Goal: Task Accomplishment & Management: Manage account settings

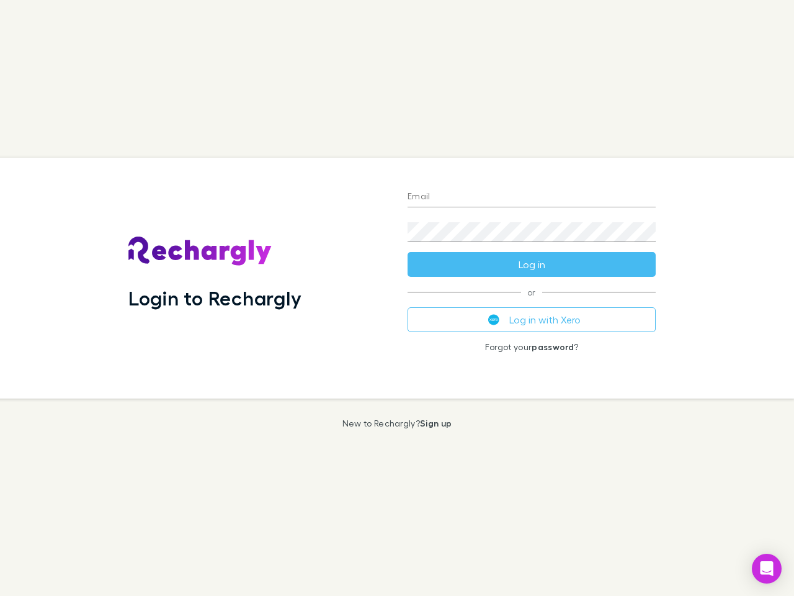
click at [397, 298] on div "Login to Rechargly" at bounding box center [258, 278] width 279 height 241
click at [532, 197] on input "Email" at bounding box center [532, 197] width 248 height 20
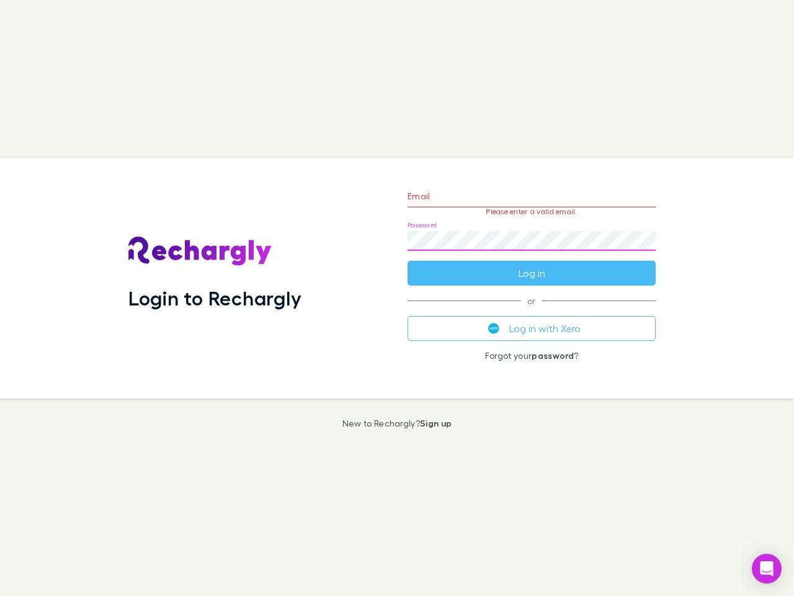
click at [532, 264] on form "Email Please enter a valid email. Password Please fill Log in" at bounding box center [532, 231] width 248 height 108
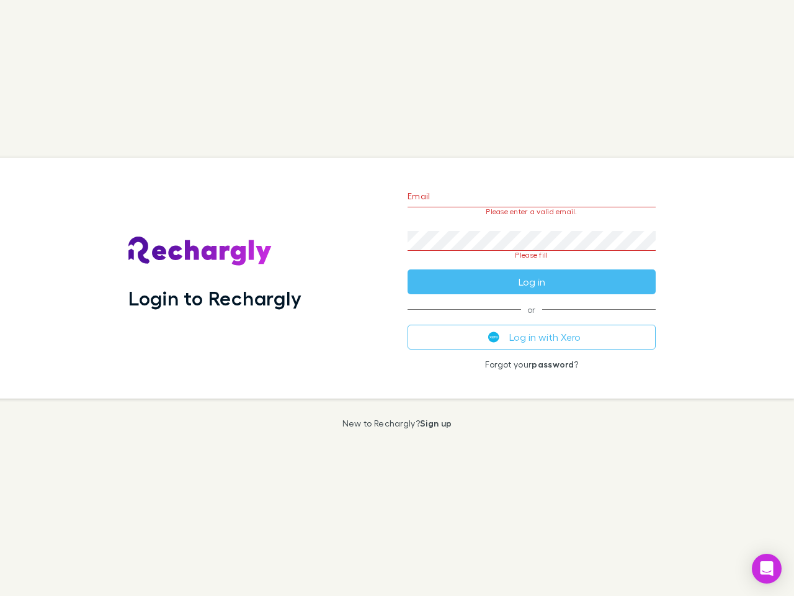
click at [532, 320] on div "Email Please enter a valid email. Password Please fill Log in or Log in with Xe…" at bounding box center [532, 278] width 268 height 241
click at [767, 568] on icon "Open Intercom Messenger" at bounding box center [767, 568] width 13 height 15
